Goal: Transaction & Acquisition: Download file/media

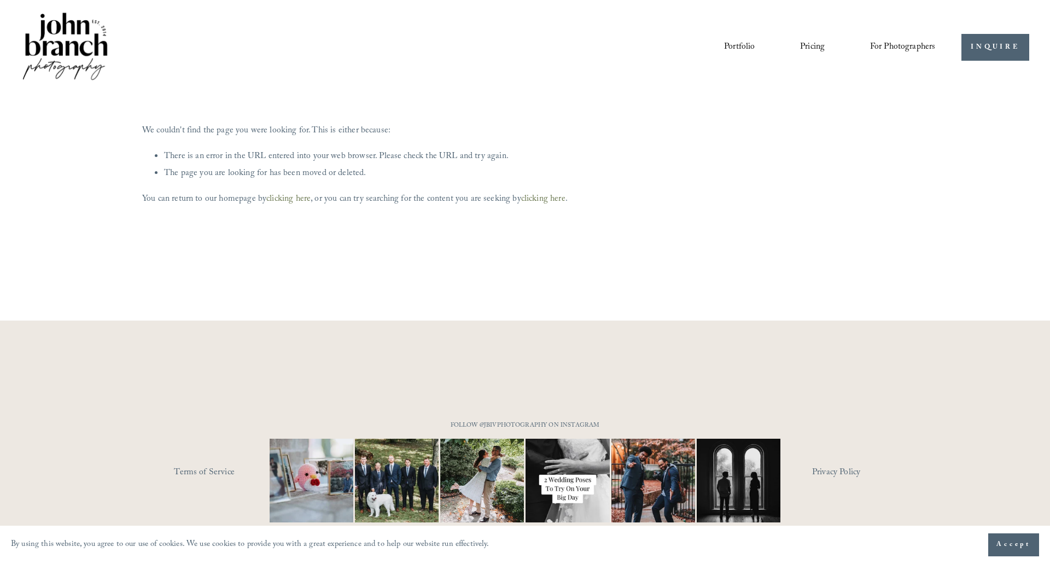
click at [82, 56] on img at bounding box center [65, 47] width 89 height 74
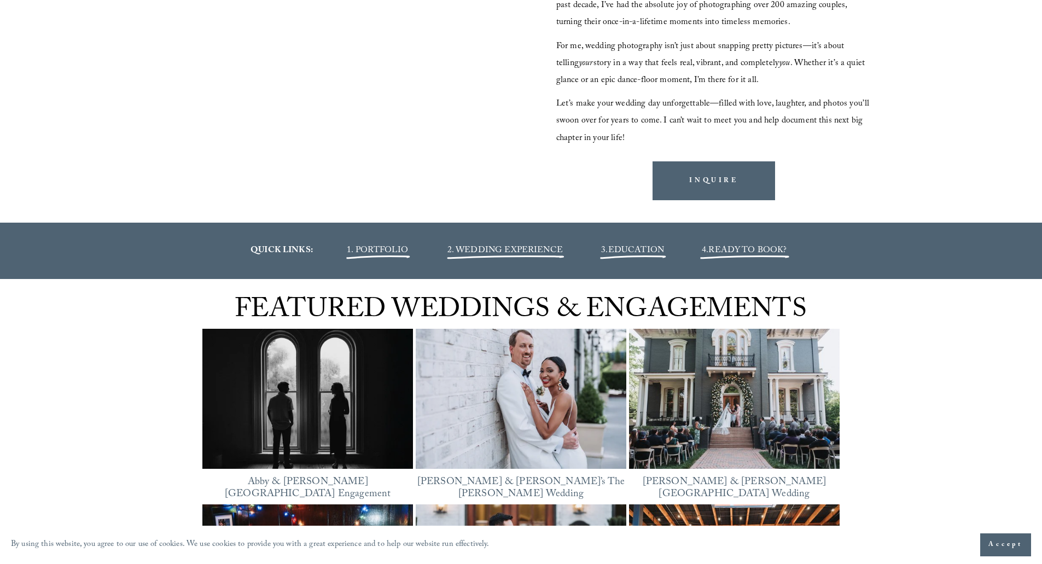
scroll to position [1368, 0]
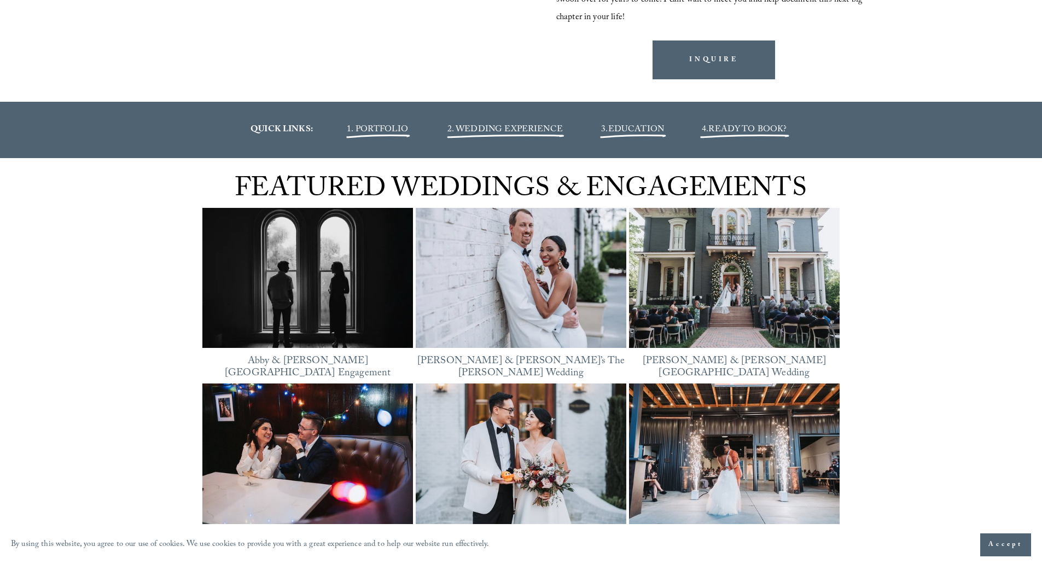
click at [345, 275] on img at bounding box center [307, 278] width 211 height 158
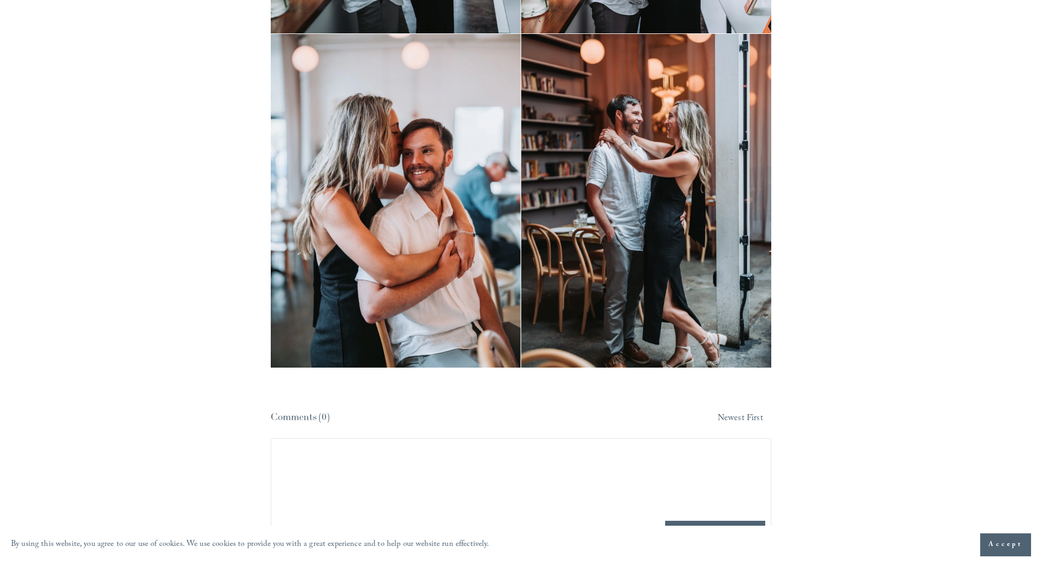
scroll to position [7117, 0]
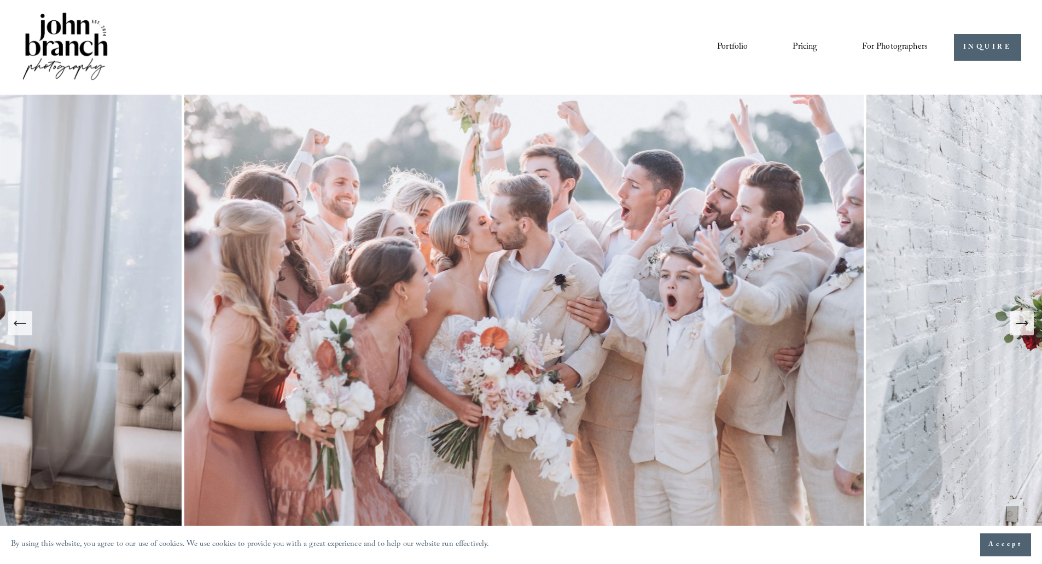
scroll to position [1368, 0]
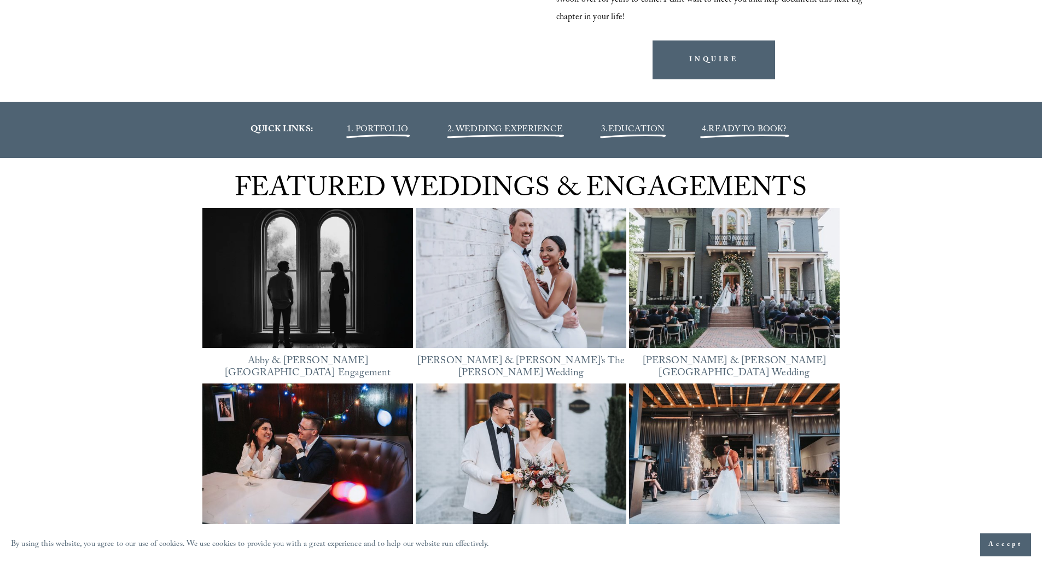
click at [534, 292] on img at bounding box center [521, 278] width 211 height 158
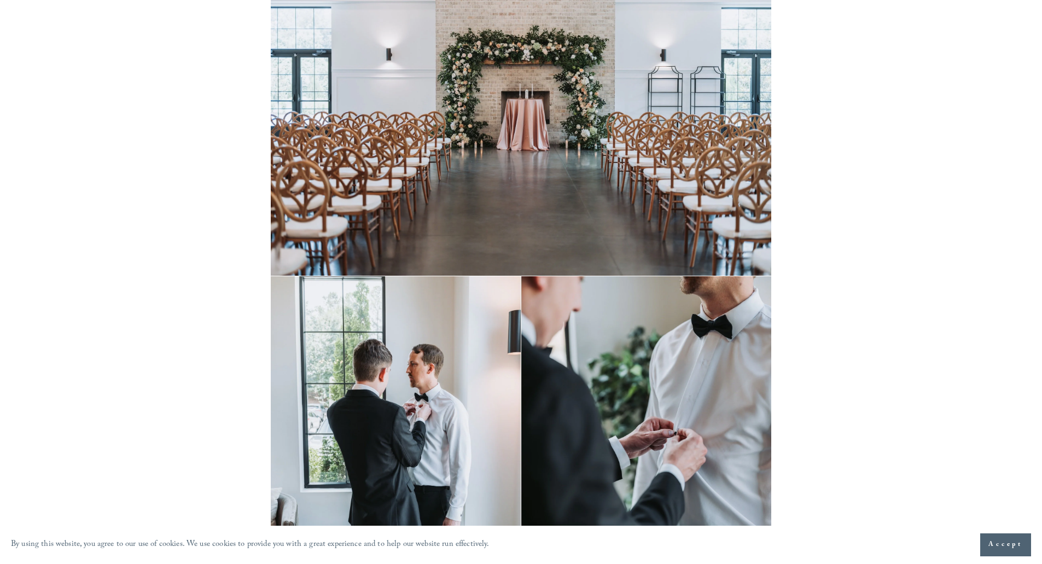
scroll to position [1039, 0]
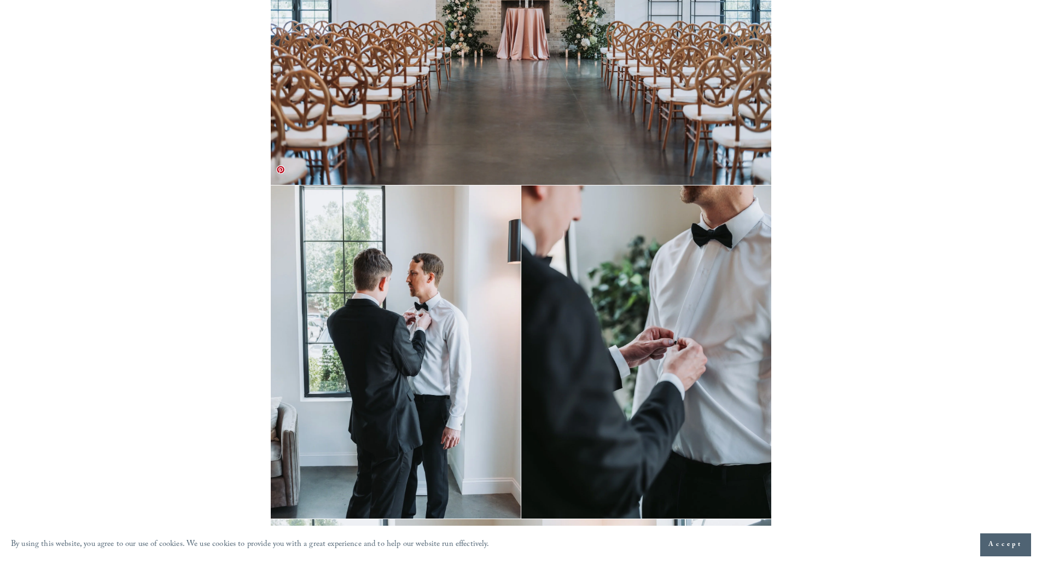
click at [358, 231] on img at bounding box center [521, 351] width 500 height 333
drag, startPoint x: 371, startPoint y: 239, endPoint x: 380, endPoint y: 247, distance: 11.6
click at [372, 239] on img at bounding box center [521, 351] width 500 height 333
click at [671, 303] on img at bounding box center [521, 351] width 500 height 333
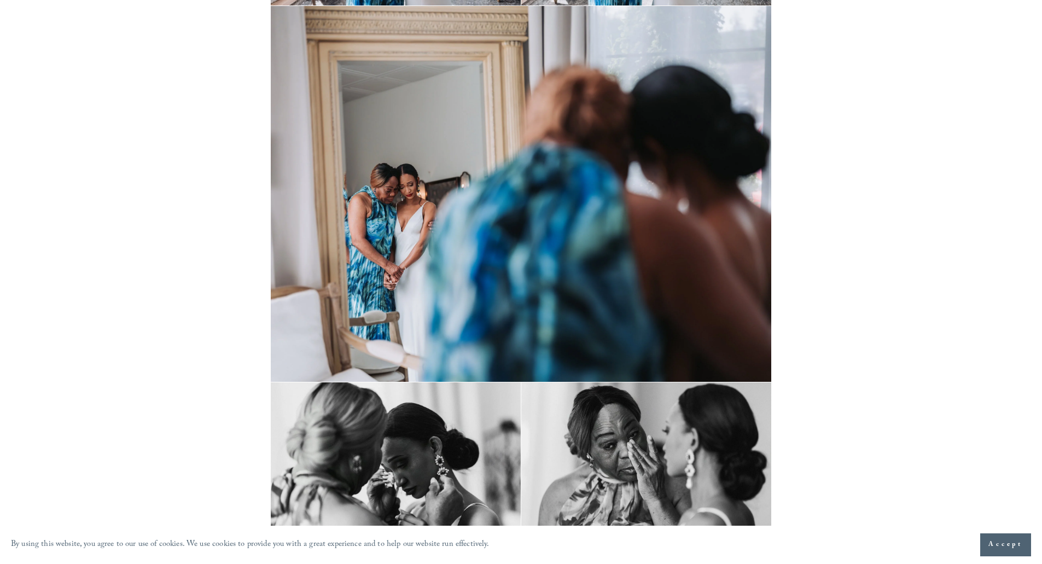
scroll to position [3446, 0]
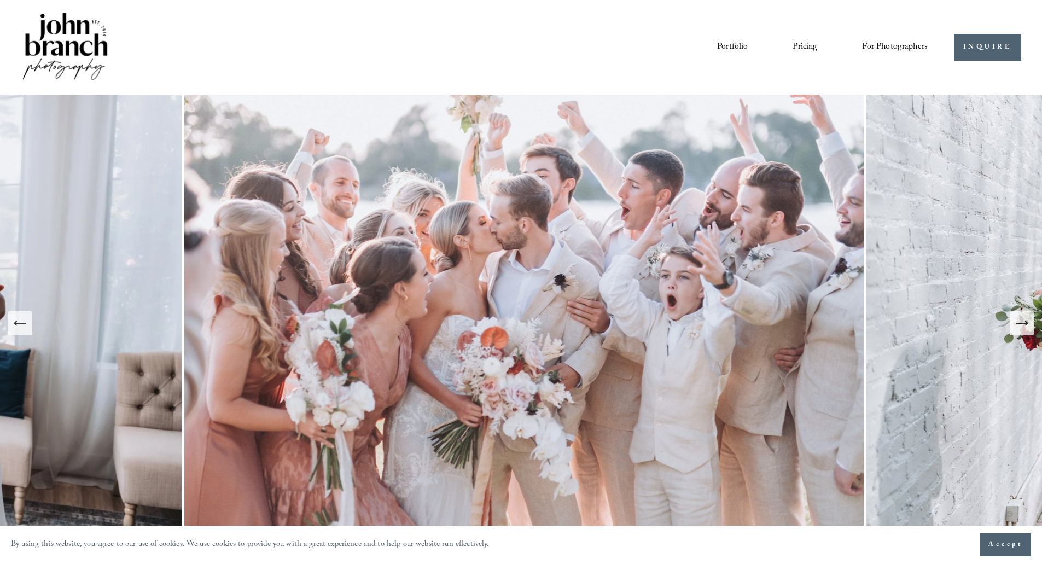
scroll to position [1368, 0]
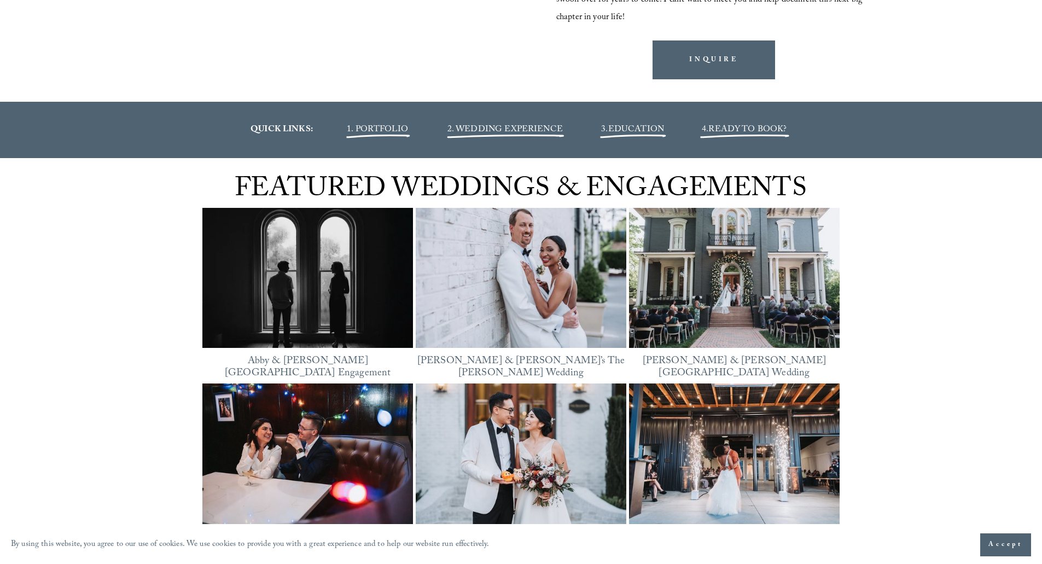
click at [670, 256] on img at bounding box center [734, 278] width 211 height 141
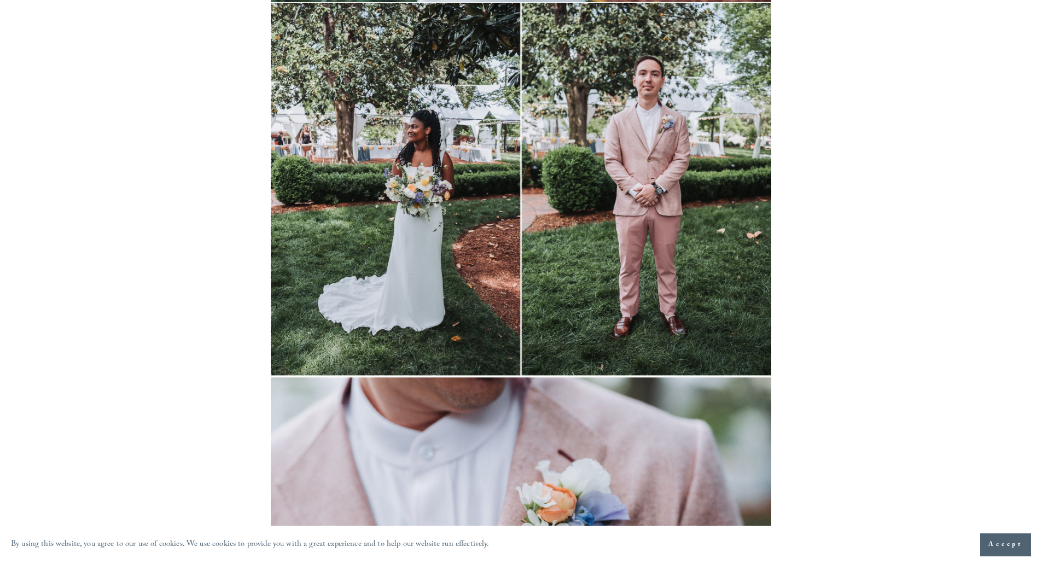
scroll to position [9573, 0]
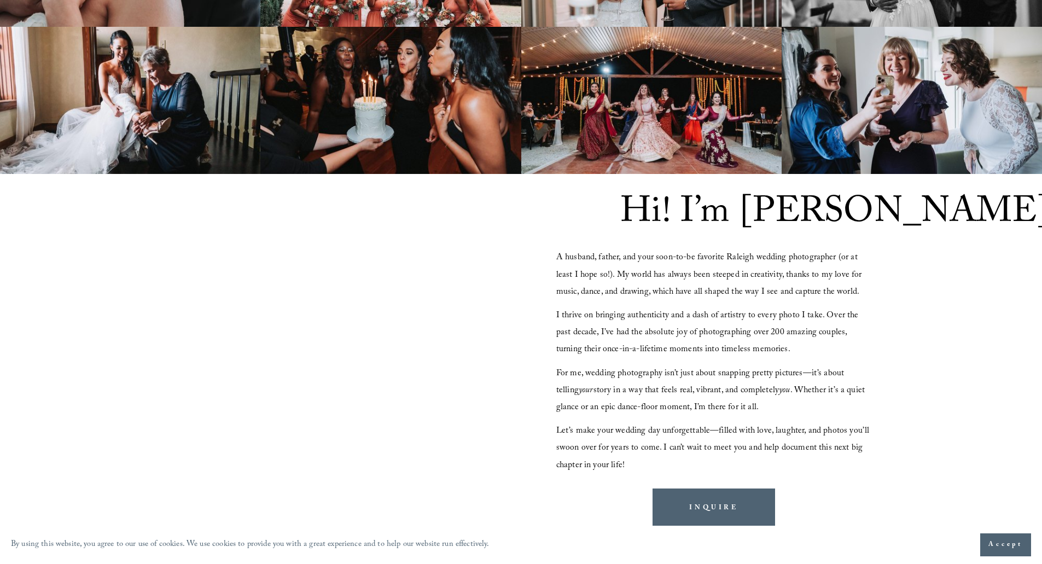
scroll to position [591, 0]
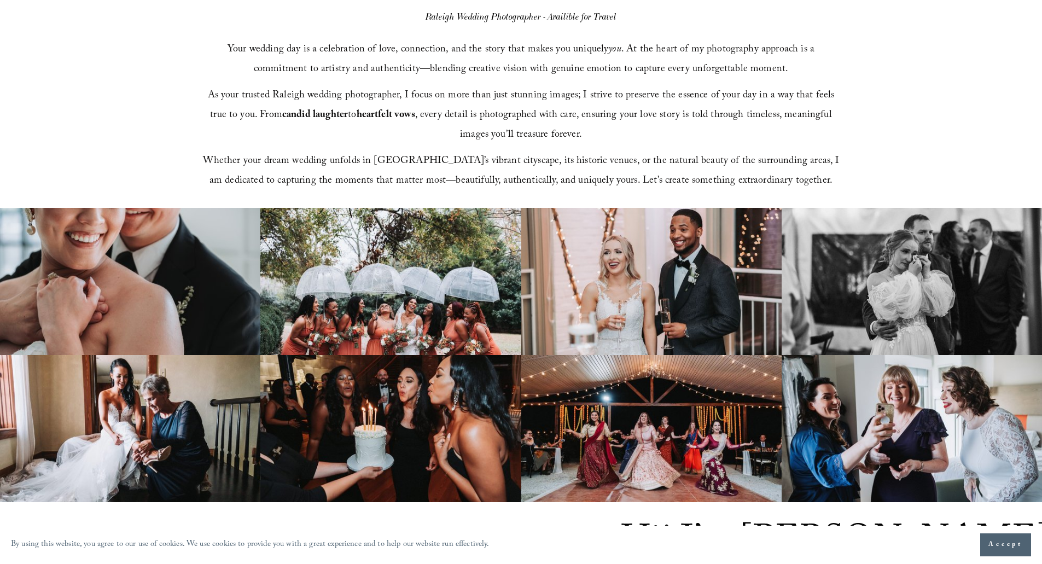
click at [666, 423] on img at bounding box center [651, 428] width 260 height 147
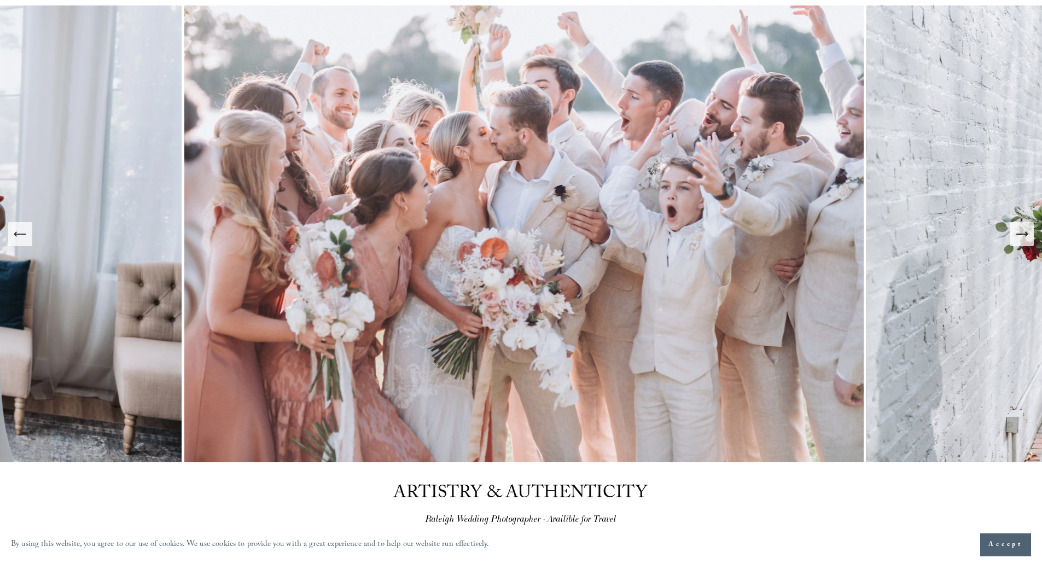
scroll to position [0, 0]
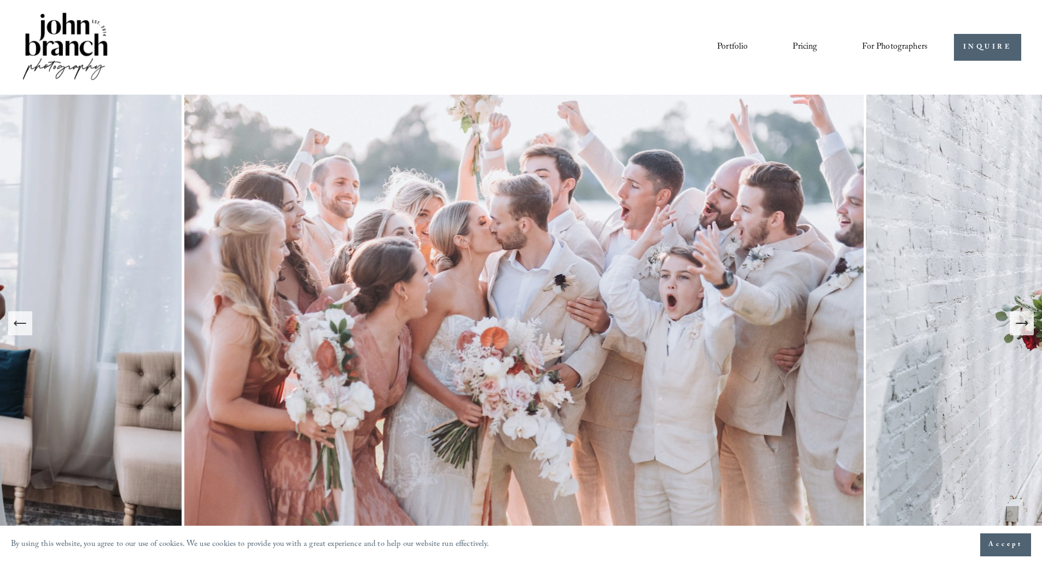
click at [920, 48] on span "For Photographers" at bounding box center [895, 47] width 66 height 17
click at [0, 0] on span "Presets" at bounding box center [0, 0] width 0 height 0
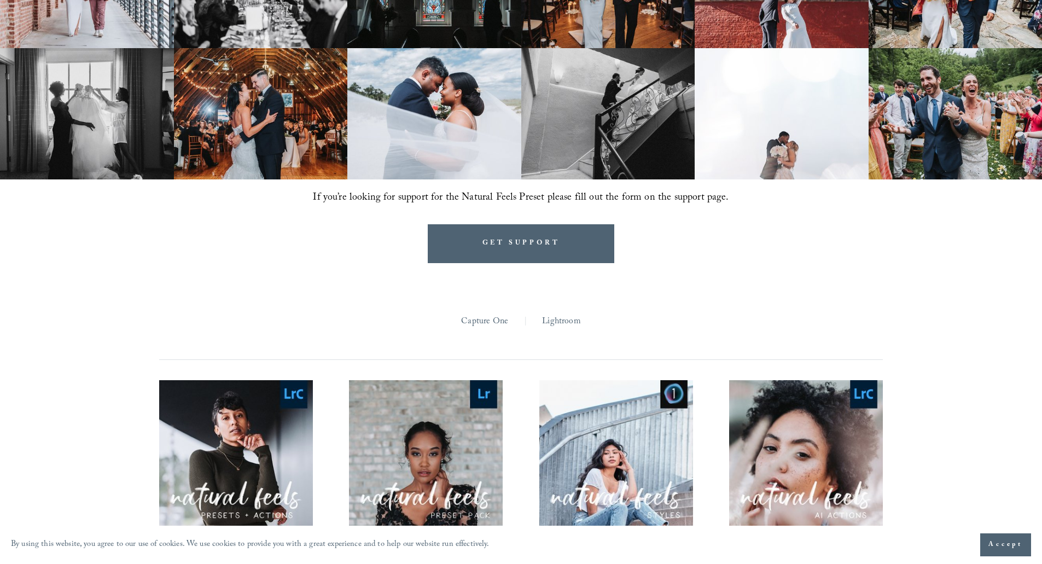
scroll to position [875, 0]
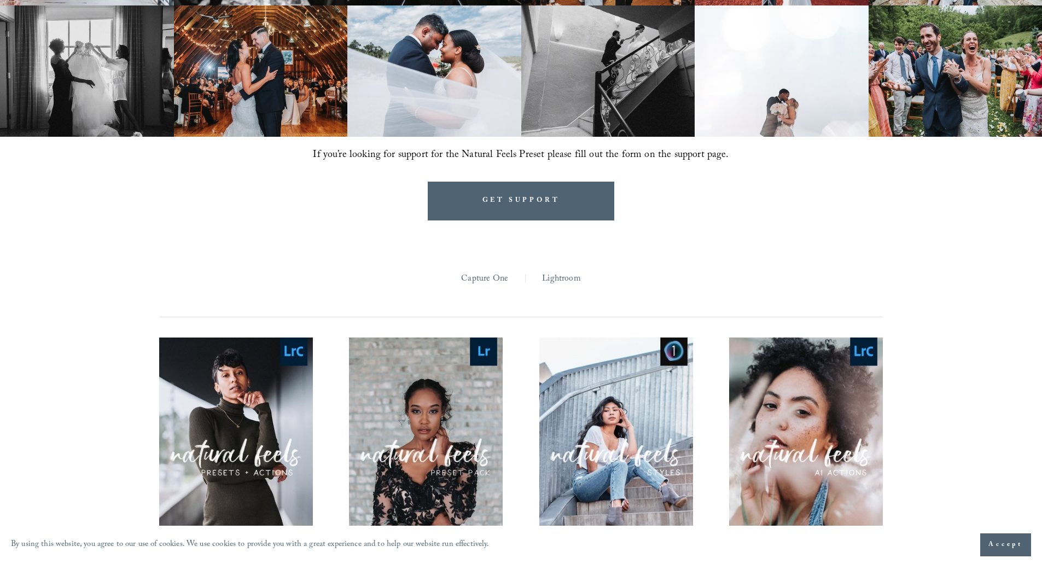
click at [569, 278] on link "Lightroom" at bounding box center [561, 279] width 38 height 17
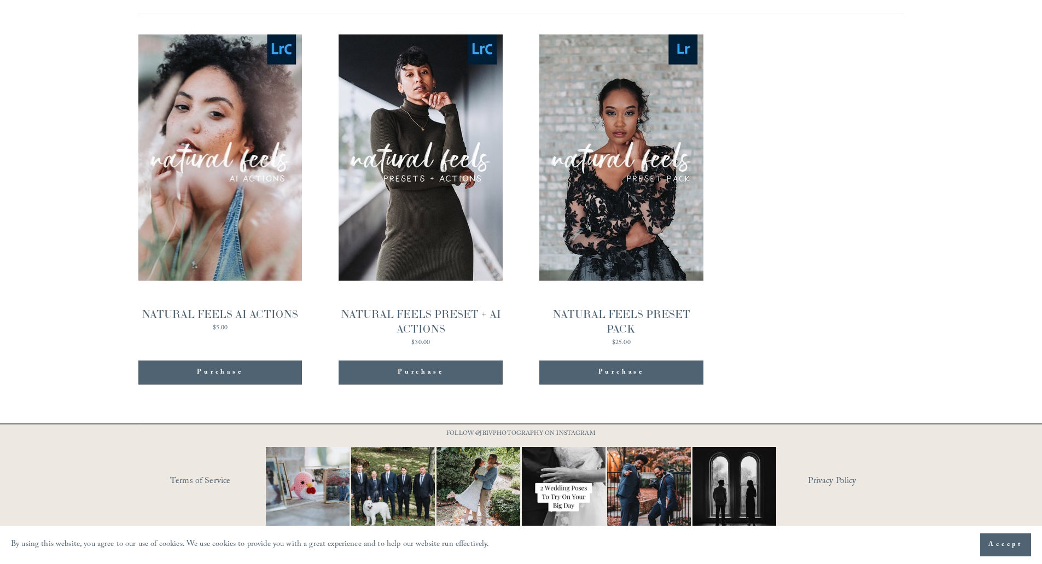
scroll to position [1159, 0]
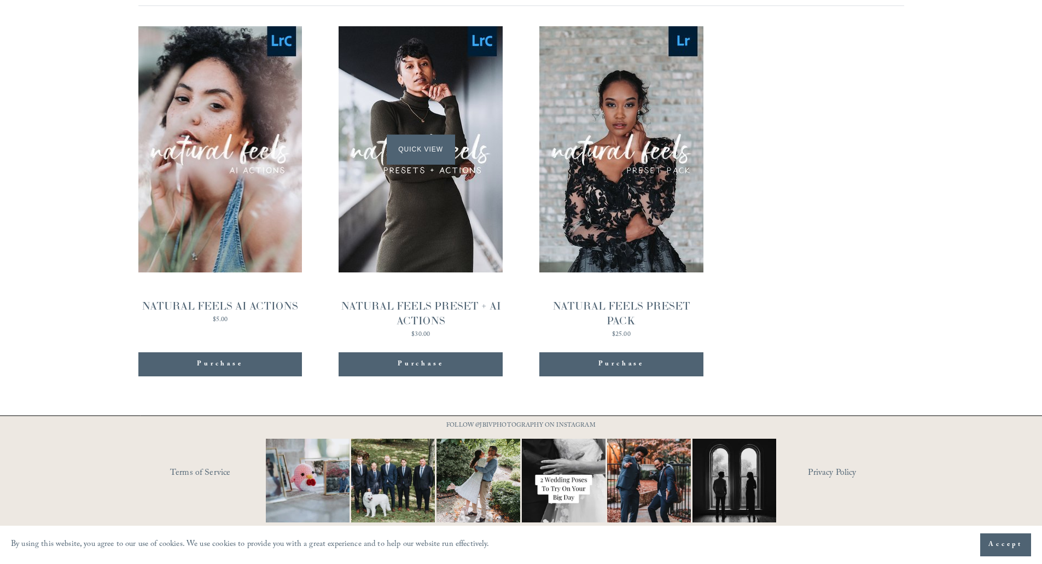
click at [496, 177] on div "Quick View" at bounding box center [421, 149] width 164 height 246
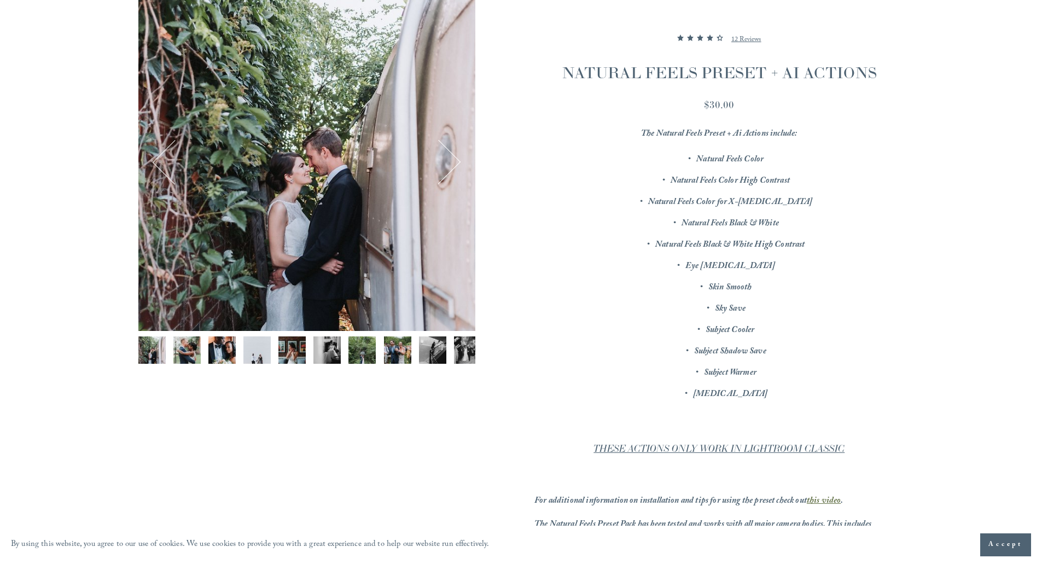
scroll to position [164, 0]
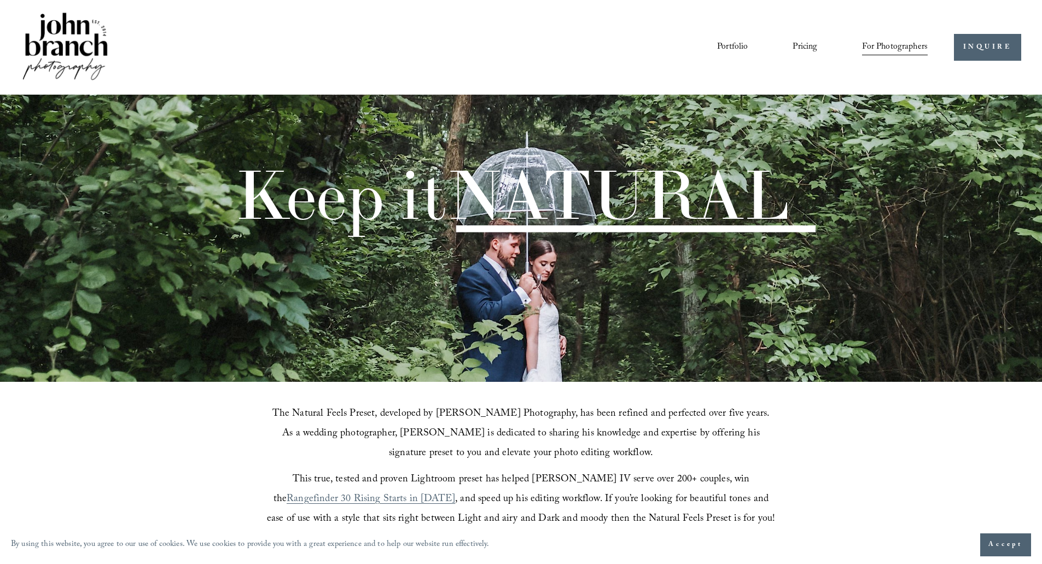
scroll to position [1159, 0]
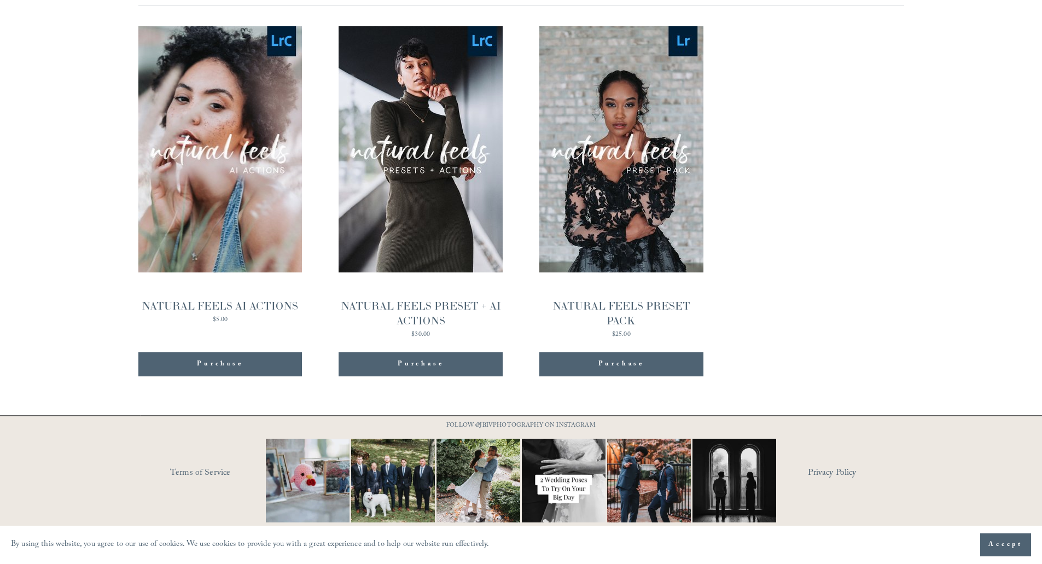
click at [604, 354] on button "Purchase Added!" at bounding box center [621, 364] width 164 height 24
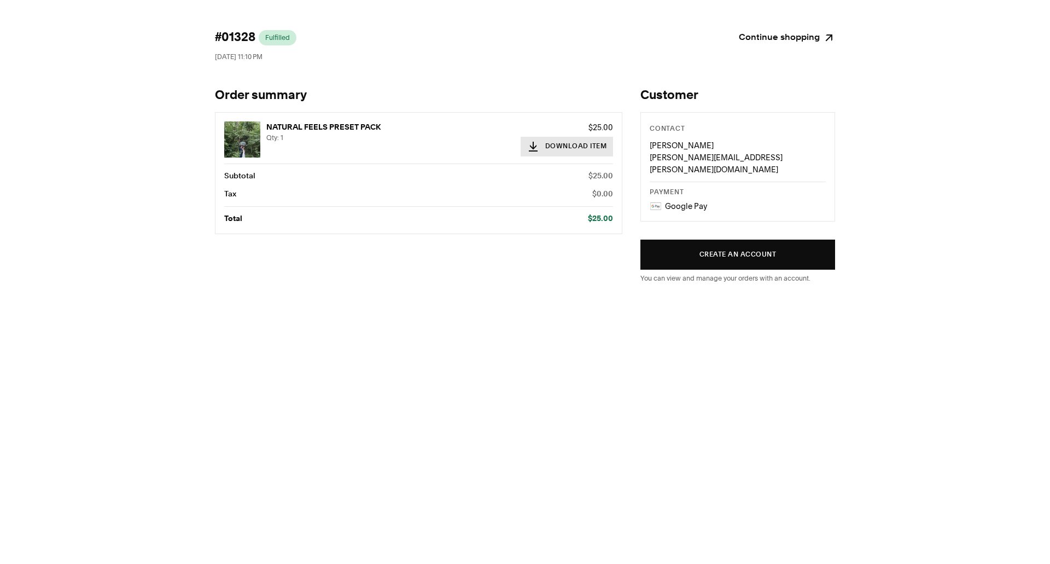
click at [571, 148] on button "Download Item" at bounding box center [567, 147] width 93 height 20
